Goal: Task Accomplishment & Management: Manage account settings

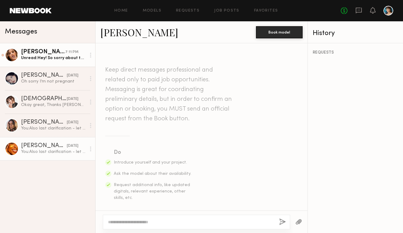
click at [42, 61] on link "[PERSON_NAME] 7:11 PM Unread: Hey! So sorry about that - totally misread the po…" at bounding box center [47, 54] width 95 height 23
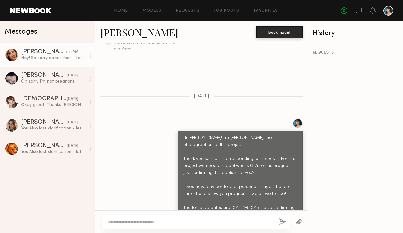
scroll to position [291, 0]
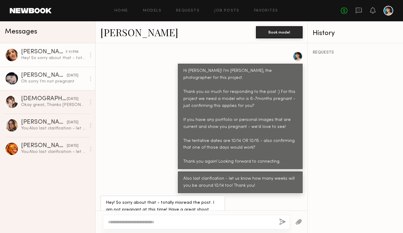
click at [63, 82] on div "Oh sorry I’m not pregnant" at bounding box center [53, 82] width 65 height 6
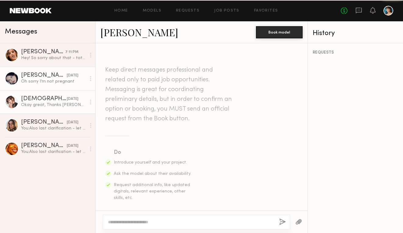
scroll to position [277, 0]
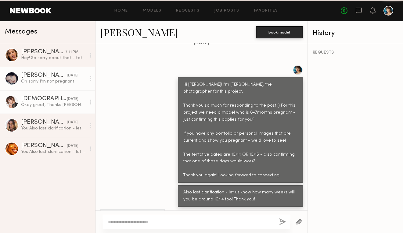
click at [60, 102] on div "Okay great, Thanks [PERSON_NAME]! I will be 30 weeks on the 15th" at bounding box center [53, 105] width 65 height 6
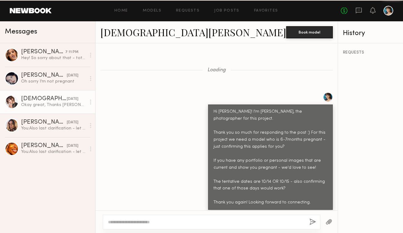
scroll to position [903, 0]
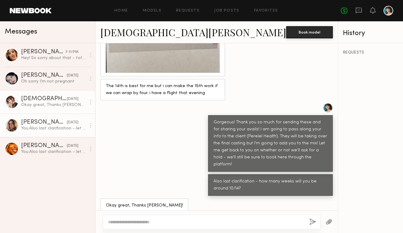
click at [56, 122] on div "[PERSON_NAME]" at bounding box center [44, 123] width 46 height 6
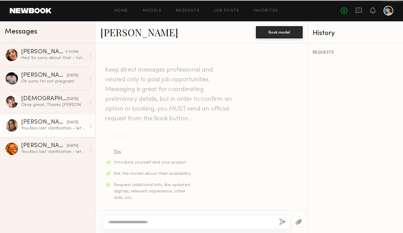
scroll to position [260, 0]
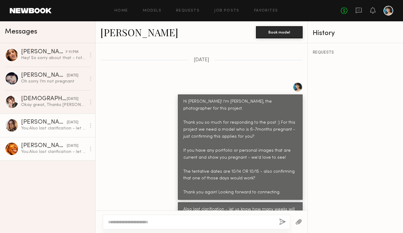
click at [59, 146] on div "Danika E." at bounding box center [44, 146] width 46 height 6
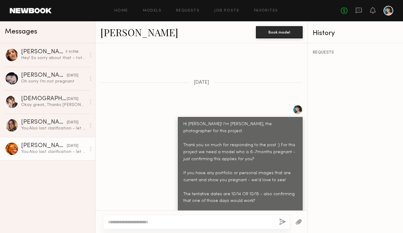
scroll to position [260, 0]
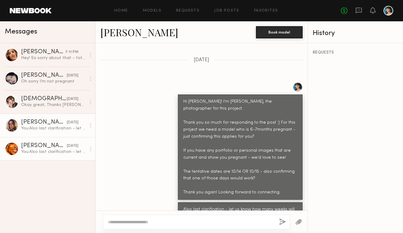
click at [60, 127] on div "You: Also last clarification - let us know how many weeks will you be around 10…" at bounding box center [53, 129] width 65 height 6
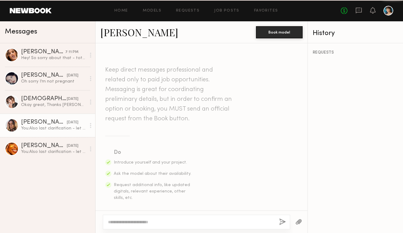
scroll to position [260, 0]
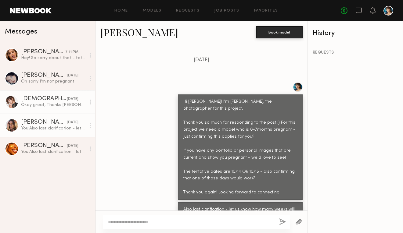
click at [59, 101] on div "Kristen J." at bounding box center [44, 99] width 46 height 6
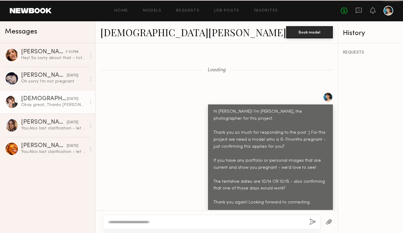
scroll to position [903, 0]
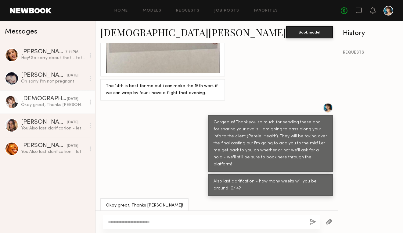
click at [234, 14] on div "Home Models Requests Job Posts Favorites Sign Out No fees up to $5,000" at bounding box center [222, 11] width 341 height 10
click at [231, 10] on link "Job Posts" at bounding box center [226, 11] width 25 height 4
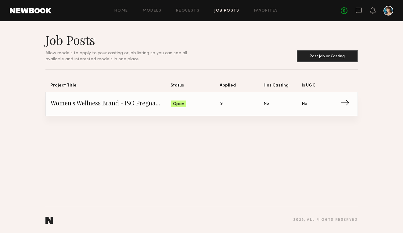
click at [138, 104] on span "Women's Wellness Brand - ISO Pregnant Model" at bounding box center [111, 103] width 121 height 9
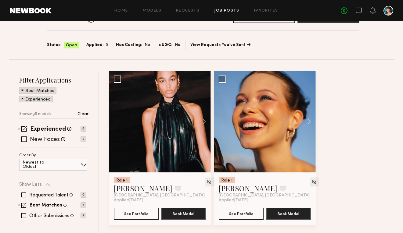
scroll to position [66, 0]
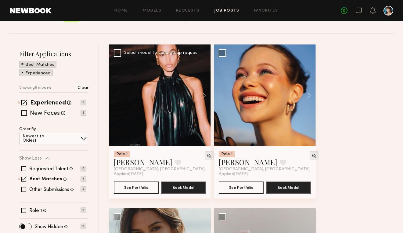
click at [128, 163] on link "[PERSON_NAME]" at bounding box center [143, 162] width 59 height 10
click at [226, 8] on div "Home Models Requests Job Posts Favorites Sign Out No fees up to $5,000" at bounding box center [222, 11] width 341 height 10
click at [226, 11] on link "Job Posts" at bounding box center [226, 11] width 25 height 4
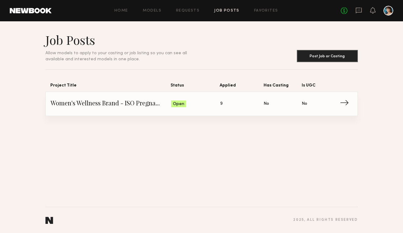
click at [354, 13] on div "No fees up to $5,000" at bounding box center [367, 11] width 52 height 10
click at [359, 13] on icon at bounding box center [358, 10] width 7 height 7
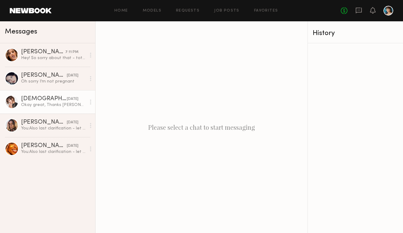
click at [52, 107] on div "Okay great, Thanks [PERSON_NAME]! I will be 30 weeks on the 15th" at bounding box center [53, 105] width 65 height 6
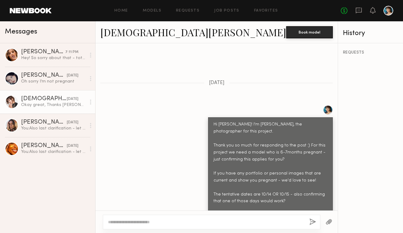
scroll to position [279, 0]
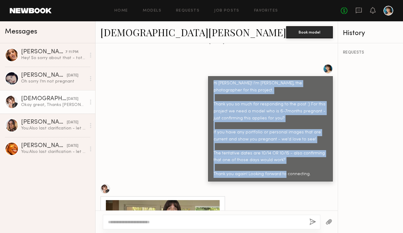
drag, startPoint x: 183, startPoint y: 70, endPoint x: 291, endPoint y: 156, distance: 138.3
click at [291, 156] on div "Hi Kristen! I'm Shanley, the photographer for this project. Thank you so much f…" at bounding box center [270, 129] width 114 height 98
copy div "Hi Kristen! I'm Shanley, the photographer for this project. Thank you so much f…"
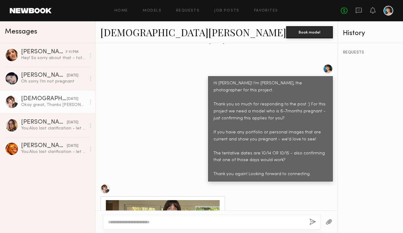
click at [46, 19] on header "Home Models Requests Job Posts Favorites Sign Out No fees up to $5,000" at bounding box center [201, 10] width 403 height 21
click at [227, 12] on link "Job Posts" at bounding box center [226, 11] width 25 height 4
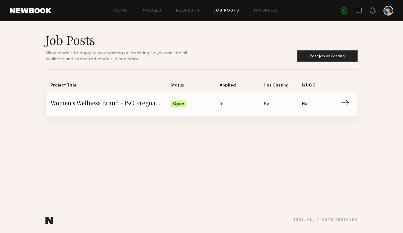
click at [163, 104] on span "Women's Wellness Brand - ISO Pregnant Model" at bounding box center [111, 103] width 121 height 9
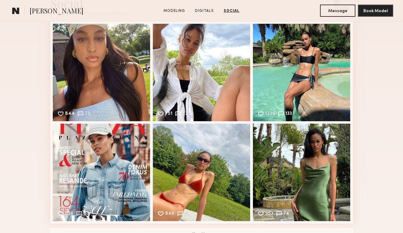
scroll to position [852, 0]
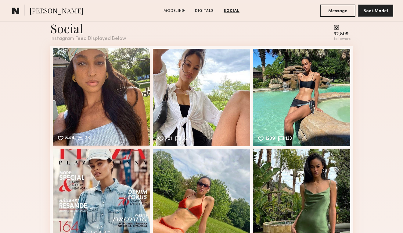
click at [107, 93] on div "844 73 Likes & comments displayed to show model’s engagement" at bounding box center [102, 97] width 98 height 98
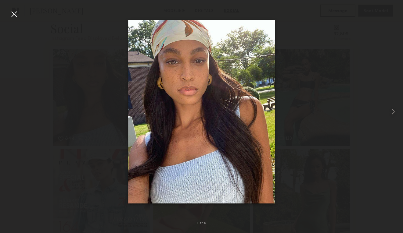
click at [186, 88] on img at bounding box center [201, 112] width 147 height 184
click at [14, 12] on div at bounding box center [14, 14] width 10 height 10
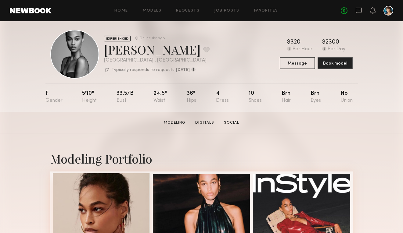
scroll to position [0, 0]
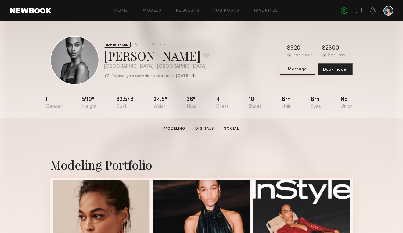
click at [300, 66] on button "Message" at bounding box center [297, 69] width 35 height 12
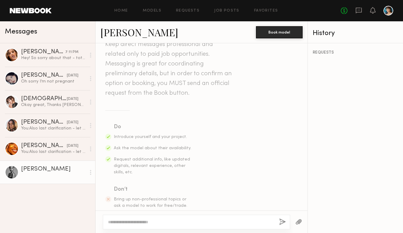
scroll to position [37, 0]
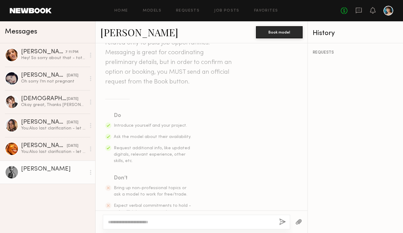
click at [139, 218] on div at bounding box center [196, 222] width 187 height 15
click at [138, 223] on textarea at bounding box center [191, 222] width 166 height 6
paste textarea "**********"
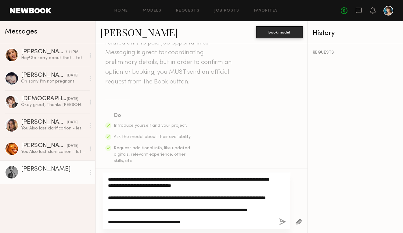
scroll to position [0, 0]
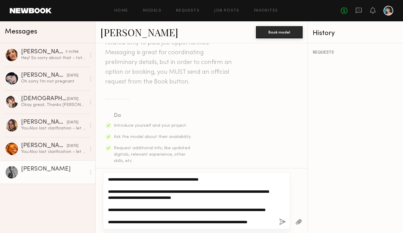
click at [121, 178] on textarea "**********" at bounding box center [191, 201] width 166 height 49
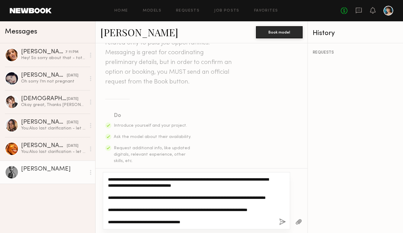
scroll to position [24, 0]
click at [167, 210] on textarea "**********" at bounding box center [191, 201] width 166 height 49
type textarea "**********"
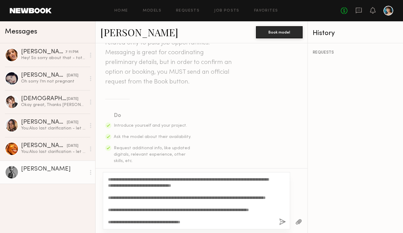
click at [282, 223] on button "button" at bounding box center [282, 223] width 7 height 8
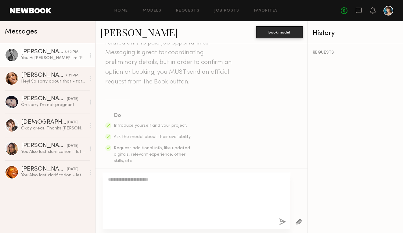
scroll to position [0, 0]
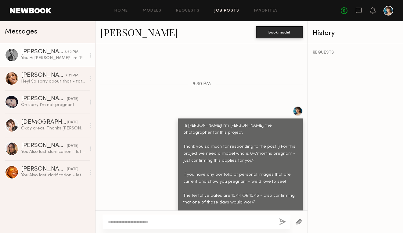
click at [219, 10] on link "Job Posts" at bounding box center [226, 11] width 25 height 4
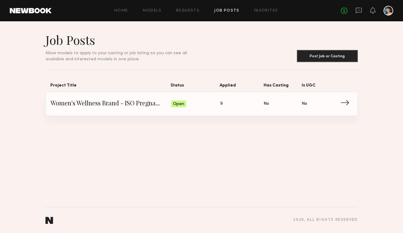
click at [176, 109] on link "Women's Wellness Brand - ISO Pregnant Model Status: Open Applied: 9 Has Casting…" at bounding box center [202, 104] width 302 height 24
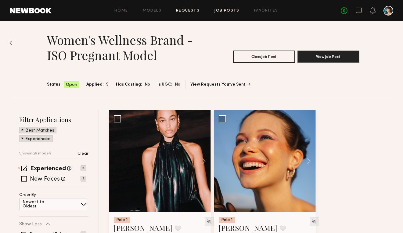
click at [189, 9] on link "Requests" at bounding box center [187, 11] width 23 height 4
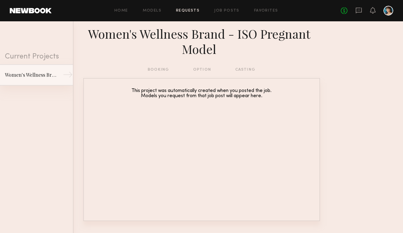
click at [39, 82] on link "Women's Wellness Brand - ISO Pregnant Model →" at bounding box center [36, 74] width 73 height 21
click at [37, 77] on div "Women's Wellness Brand - ISO Pregnant Model" at bounding box center [31, 74] width 53 height 7
click at [41, 75] on div "Women's Wellness Brand - ISO Pregnant Model" at bounding box center [31, 74] width 53 height 7
click at [227, 10] on link "Job Posts" at bounding box center [226, 11] width 25 height 4
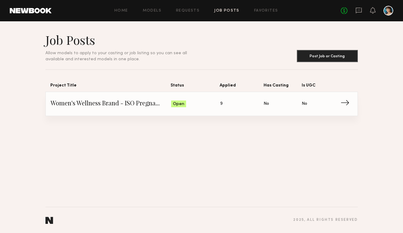
click at [125, 107] on span "Women's Wellness Brand - ISO Pregnant Model" at bounding box center [111, 103] width 121 height 9
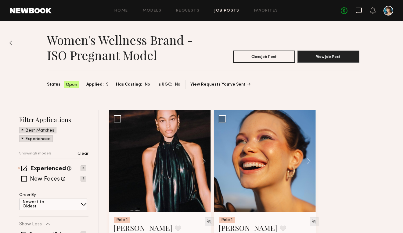
click at [359, 12] on icon at bounding box center [359, 11] width 6 height 6
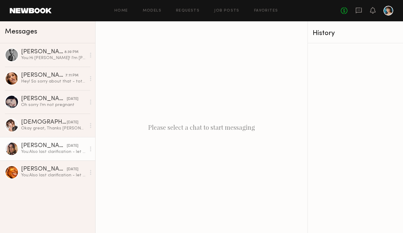
click at [42, 151] on div "You: Also last clarification - let us know how many weeks will you be around 10…" at bounding box center [53, 152] width 65 height 6
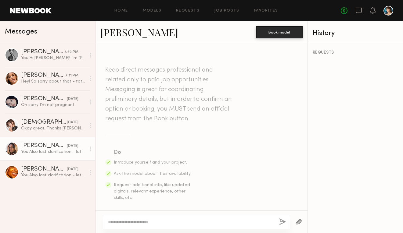
click at [120, 35] on link "Carrie A." at bounding box center [139, 32] width 78 height 13
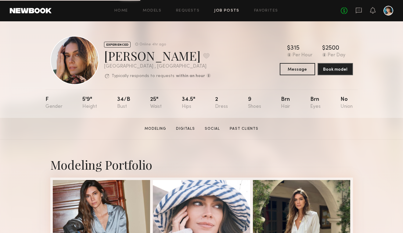
click at [234, 11] on link "Job Posts" at bounding box center [226, 11] width 25 height 4
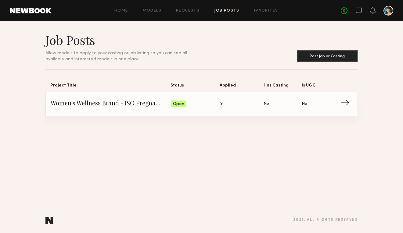
click at [155, 101] on span "Women's Wellness Brand - ISO Pregnant Model" at bounding box center [111, 103] width 121 height 9
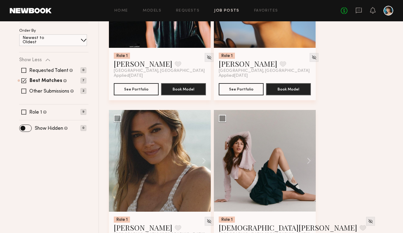
scroll to position [166, 0]
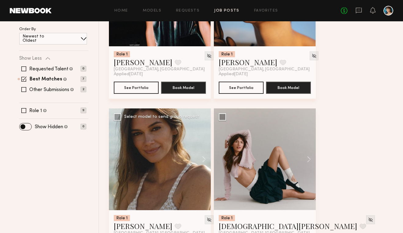
click at [171, 161] on div at bounding box center [160, 160] width 102 height 102
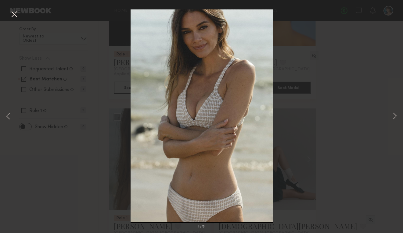
click at [302, 77] on div "1 of 5" at bounding box center [201, 116] width 403 height 233
click at [351, 132] on div "1 of 5" at bounding box center [201, 116] width 403 height 233
click at [369, 79] on div "1 of 5" at bounding box center [201, 116] width 403 height 233
click at [13, 11] on button at bounding box center [14, 14] width 10 height 11
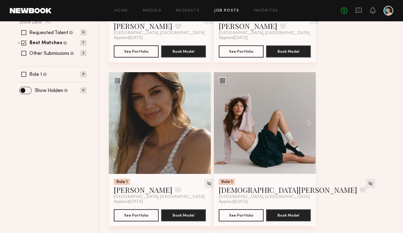
scroll to position [223, 0]
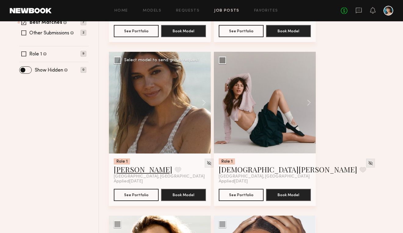
click at [121, 172] on link "Carrie A." at bounding box center [143, 170] width 59 height 10
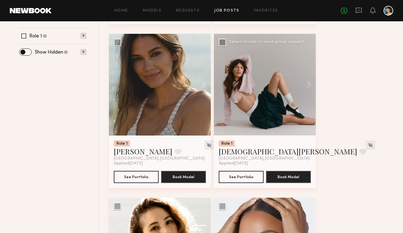
scroll to position [231, 0]
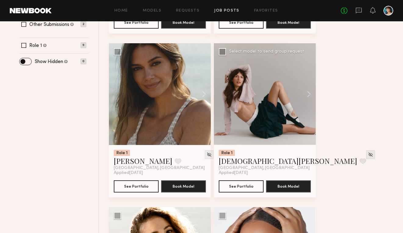
click at [247, 122] on div at bounding box center [265, 94] width 102 height 102
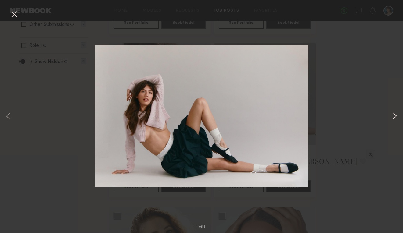
click at [394, 119] on button at bounding box center [394, 116] width 7 height 187
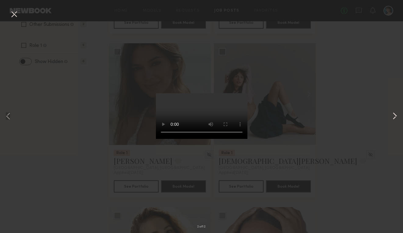
click at [394, 119] on button at bounding box center [394, 116] width 7 height 187
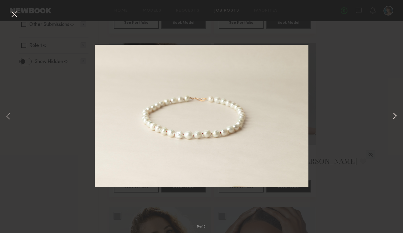
click at [394, 119] on button at bounding box center [394, 116] width 7 height 187
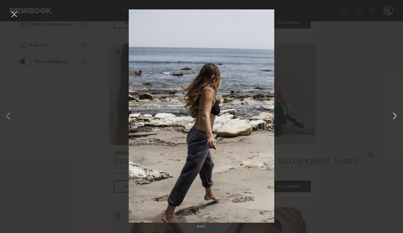
click at [394, 119] on button at bounding box center [394, 116] width 7 height 187
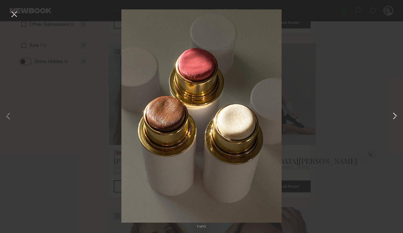
click at [394, 119] on button at bounding box center [394, 116] width 7 height 187
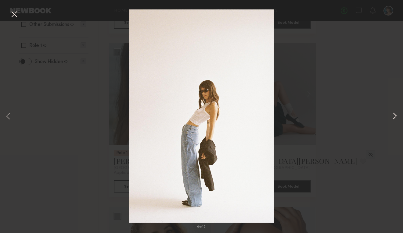
click at [394, 119] on button at bounding box center [394, 116] width 7 height 187
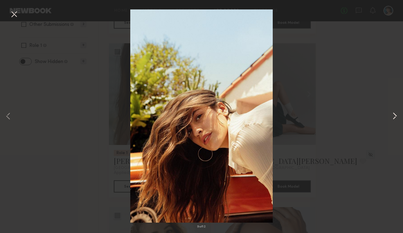
click at [394, 119] on button at bounding box center [394, 116] width 7 height 187
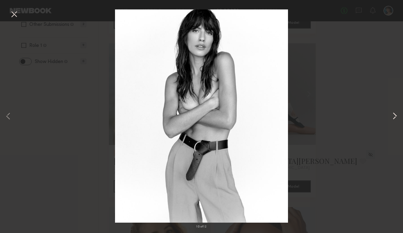
click at [394, 119] on button at bounding box center [394, 116] width 7 height 187
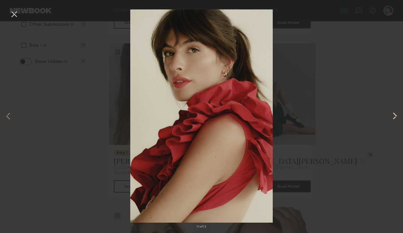
click at [394, 119] on button at bounding box center [394, 116] width 7 height 187
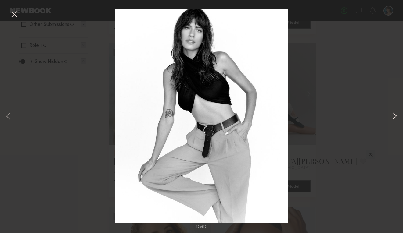
click at [394, 119] on button at bounding box center [394, 116] width 7 height 187
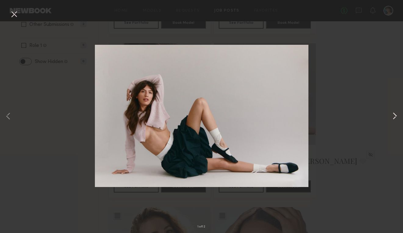
click at [394, 119] on button at bounding box center [394, 116] width 7 height 187
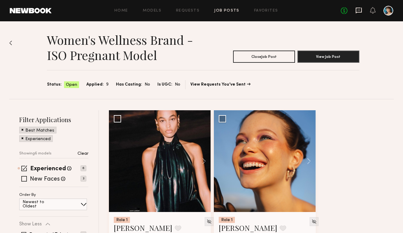
click at [362, 11] on icon at bounding box center [359, 11] width 6 height 6
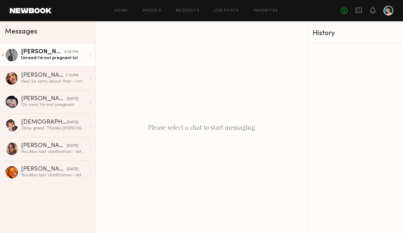
click at [56, 62] on link "[PERSON_NAME] 8:35 PM Unread: I’m not pregnant lol" at bounding box center [47, 54] width 95 height 23
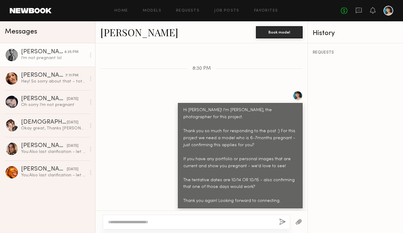
scroll to position [223, 0]
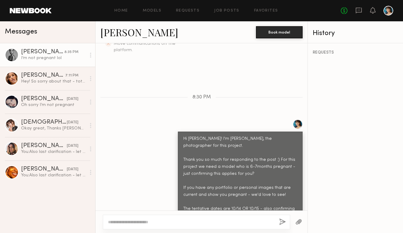
click at [228, 13] on div "Home Models Requests Job Posts Favorites Sign Out No fees up to $5,000" at bounding box center [222, 11] width 341 height 10
click at [227, 11] on link "Job Posts" at bounding box center [226, 11] width 25 height 4
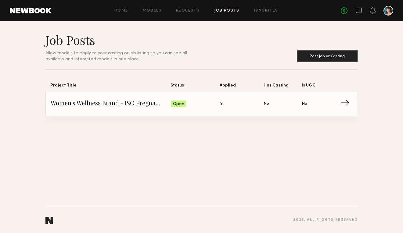
click at [182, 102] on span "Open" at bounding box center [178, 104] width 11 height 6
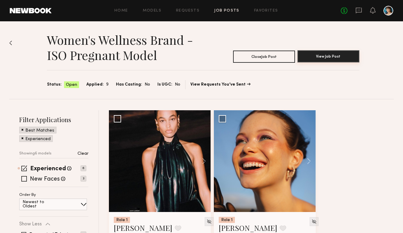
click at [321, 59] on button "View Job Post" at bounding box center [328, 56] width 62 height 12
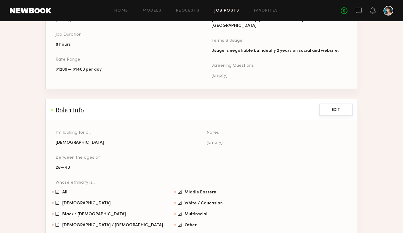
scroll to position [306, 0]
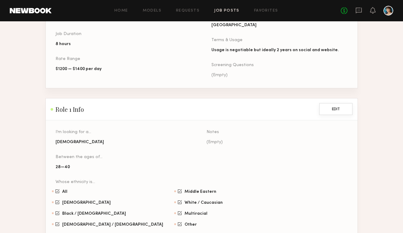
click at [330, 103] on button "Edit" at bounding box center [336, 109] width 34 height 12
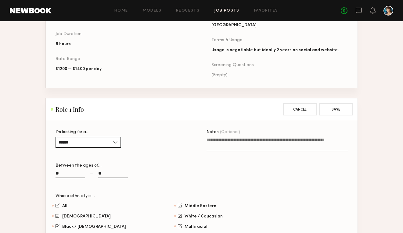
click at [246, 137] on textarea "Notes (Optional)" at bounding box center [276, 144] width 141 height 15
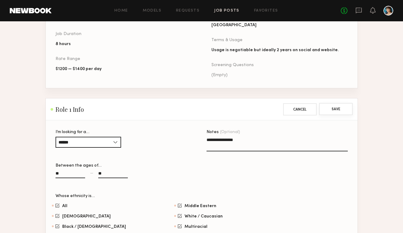
type textarea "**********"
click at [340, 103] on button "Save" at bounding box center [336, 109] width 34 height 12
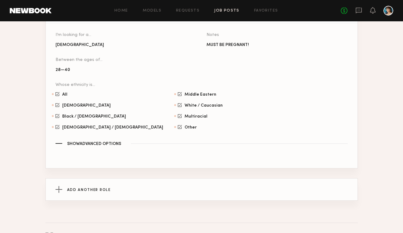
scroll to position [408, 0]
